Goal: Task Accomplishment & Management: Complete application form

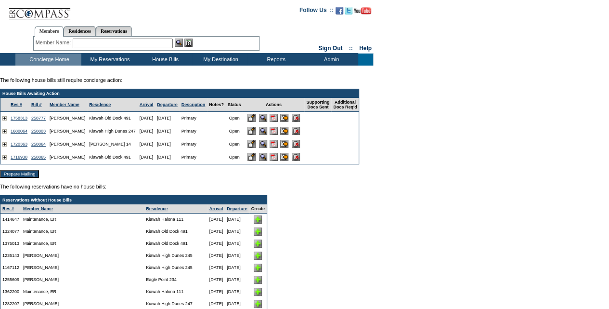
click at [288, 133] on input "image" at bounding box center [284, 131] width 8 height 8
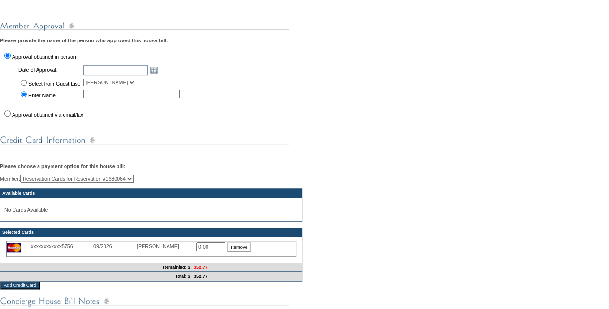
scroll to position [286, 0]
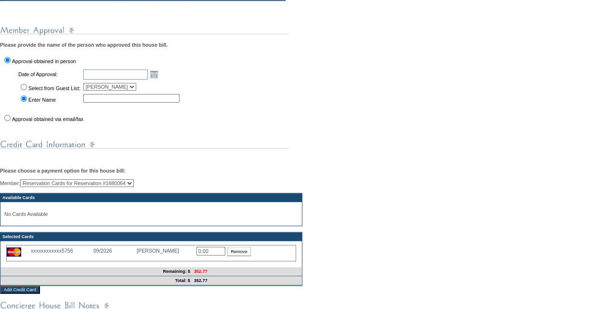
click at [6, 121] on input "Approval obtained via email/fax" at bounding box center [7, 118] width 6 height 6
radio input "true"
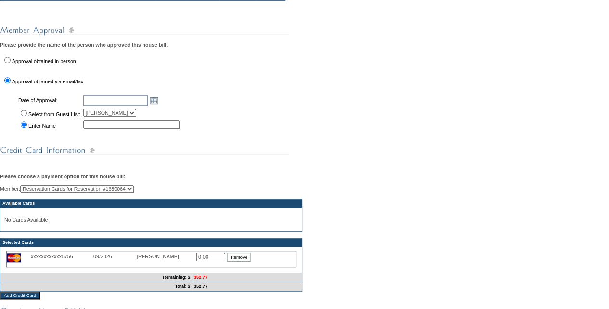
click at [24, 116] on input "Select from Guest List:" at bounding box center [24, 113] width 6 height 6
radio input "true"
click at [137, 105] on input "text" at bounding box center [115, 100] width 65 height 10
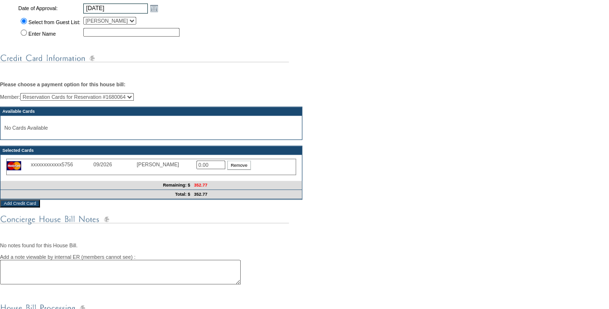
scroll to position [380, 0]
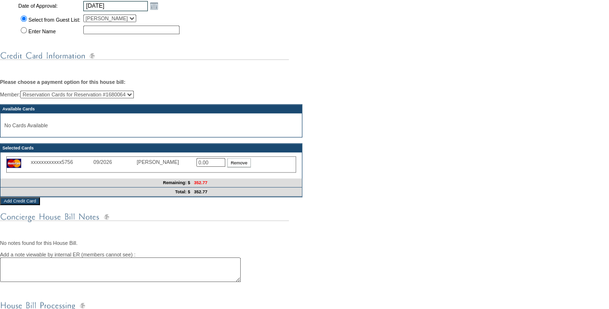
type input "[DATE]"
type input "2025-08-30"
click at [214, 167] on input "0.00" at bounding box center [210, 162] width 29 height 9
type input "0"
type input "352.77"
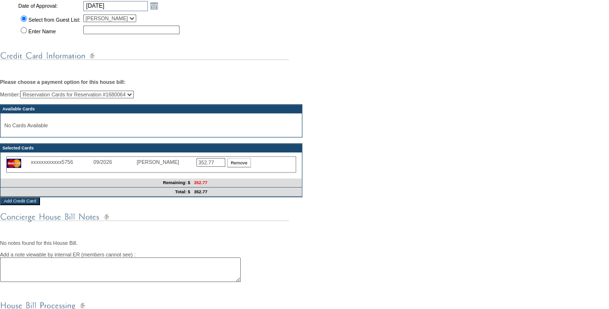
click at [455, 116] on div "Member: Reservation Cards for Reservation #1680064 Enrique Conterno (Primary) K…" at bounding box center [304, 144] width 609 height 106
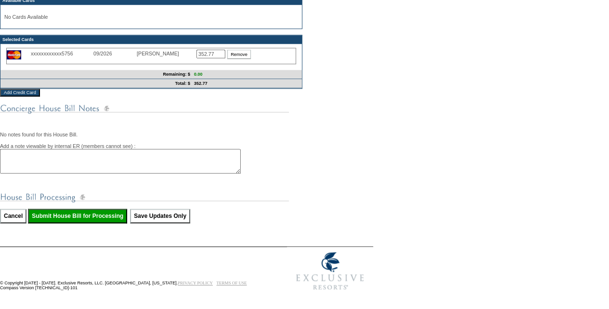
scroll to position [509, 0]
click at [116, 213] on input "Submit House Bill for Processing" at bounding box center [77, 216] width 99 height 14
type input "Processing..."
